Goal: Task Accomplishment & Management: Use online tool/utility

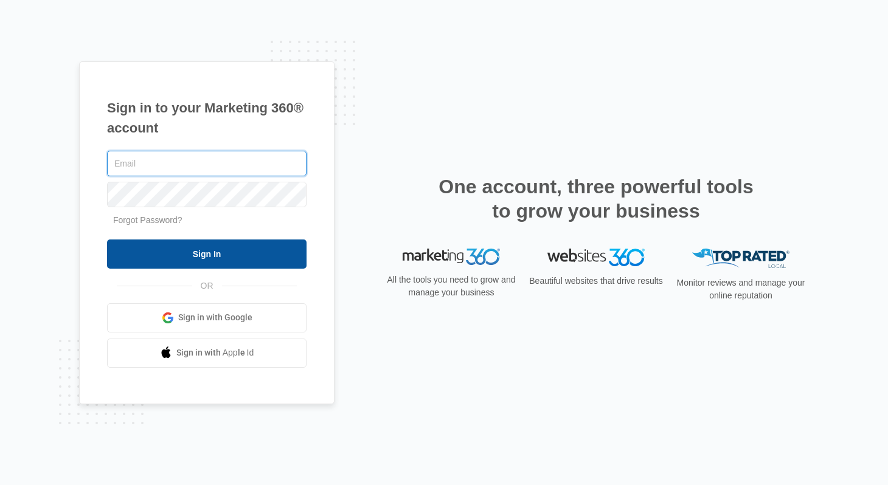
type input "[PERSON_NAME][EMAIL_ADDRESS][PERSON_NAME][DOMAIN_NAME]"
click at [153, 259] on input "Sign In" at bounding box center [206, 254] width 199 height 29
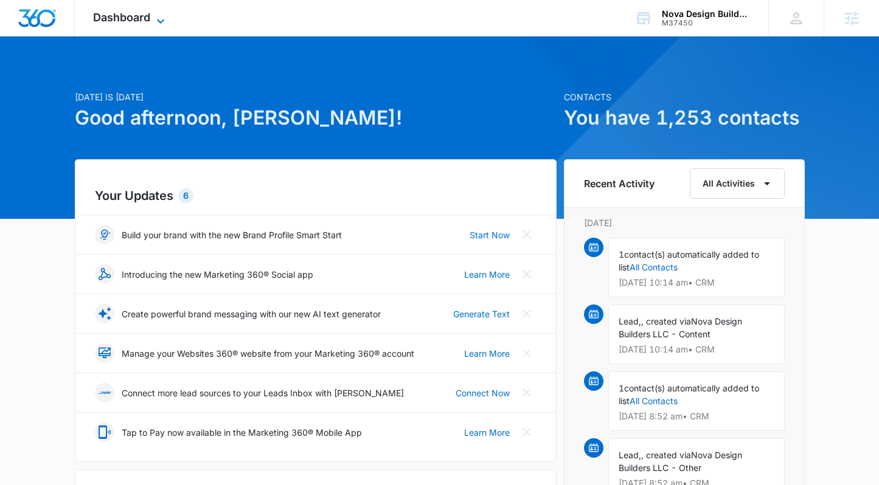
click at [126, 21] on span "Dashboard" at bounding box center [121, 17] width 57 height 13
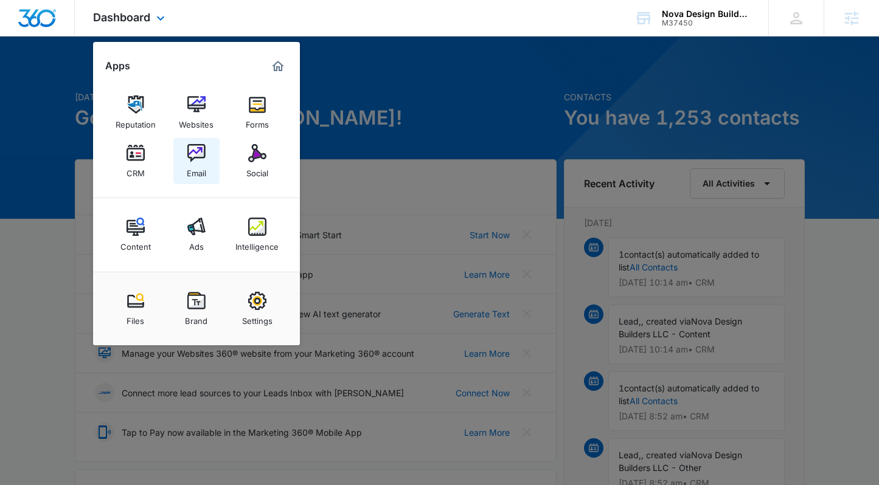
click at [204, 161] on img at bounding box center [196, 153] width 18 height 18
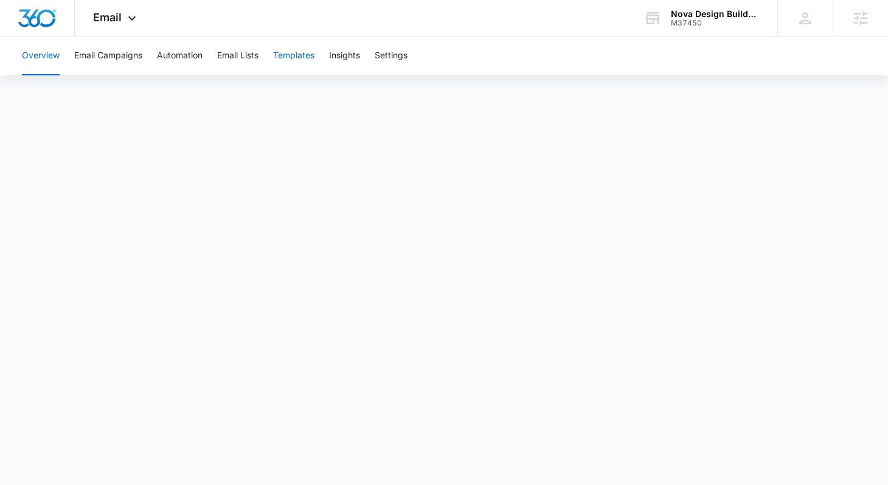
click at [299, 64] on button "Templates" at bounding box center [293, 55] width 41 height 39
click at [130, 25] on div "Email Apps Reputation Websites Forms CRM Email Social Content Ads Intelligence …" at bounding box center [116, 18] width 83 height 36
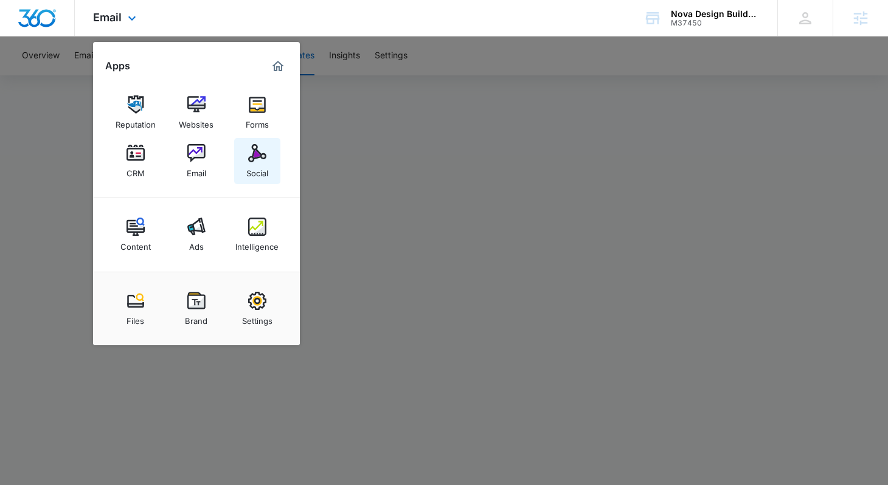
click at [239, 147] on link "Social" at bounding box center [257, 161] width 46 height 46
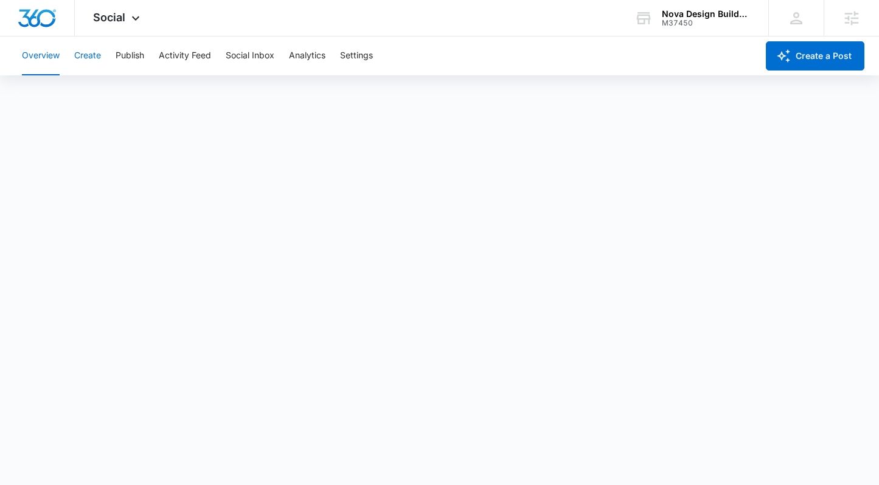
click at [88, 61] on button "Create" at bounding box center [87, 55] width 27 height 39
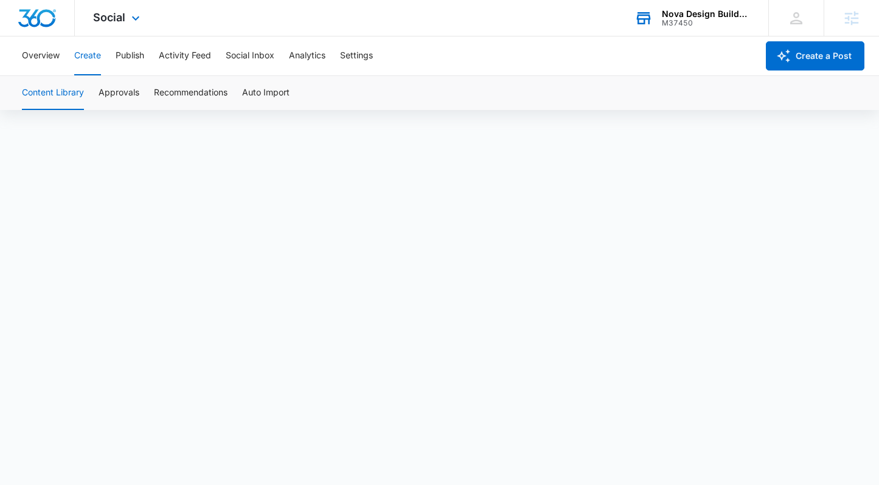
scroll to position [9, 0]
click at [134, 16] on icon at bounding box center [135, 21] width 15 height 15
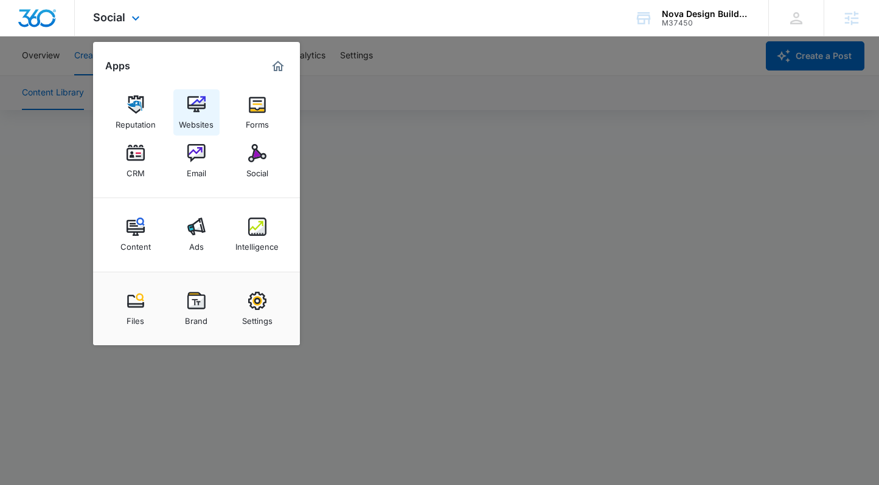
click at [197, 101] on img at bounding box center [196, 104] width 18 height 18
